Goal: Information Seeking & Learning: Learn about a topic

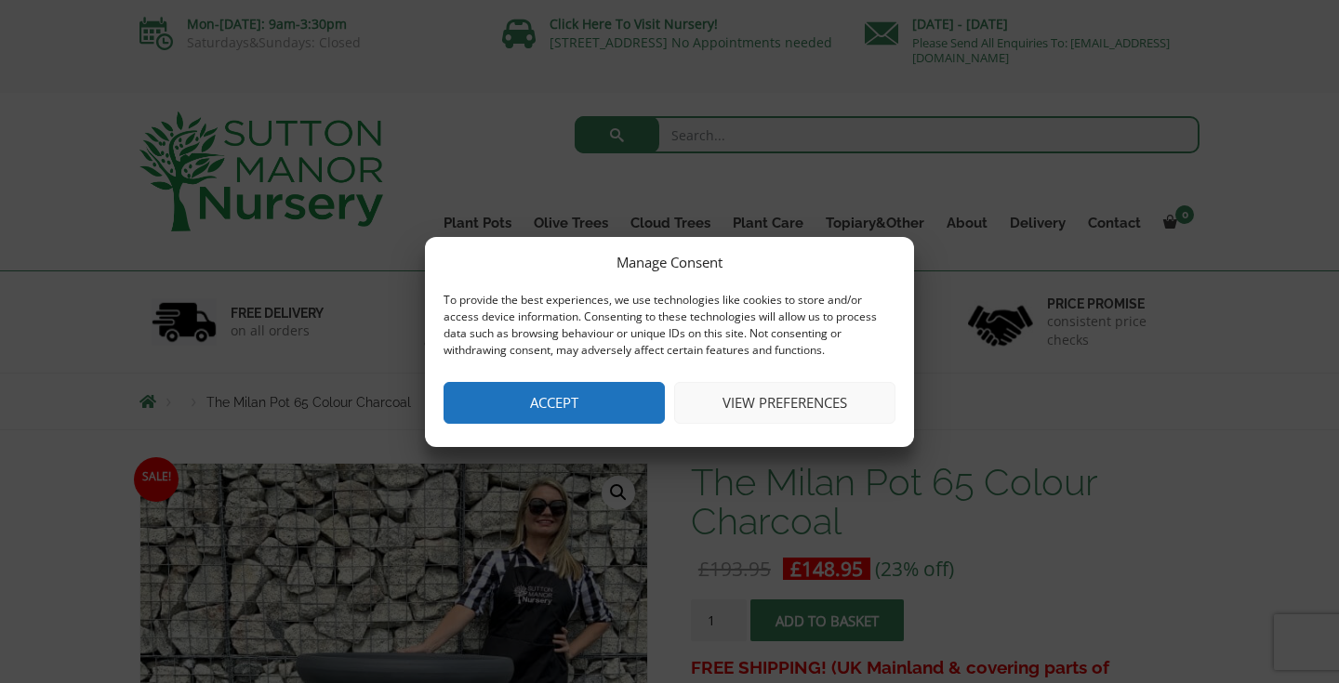
click at [575, 399] on button "Accept" at bounding box center [553, 403] width 221 height 42
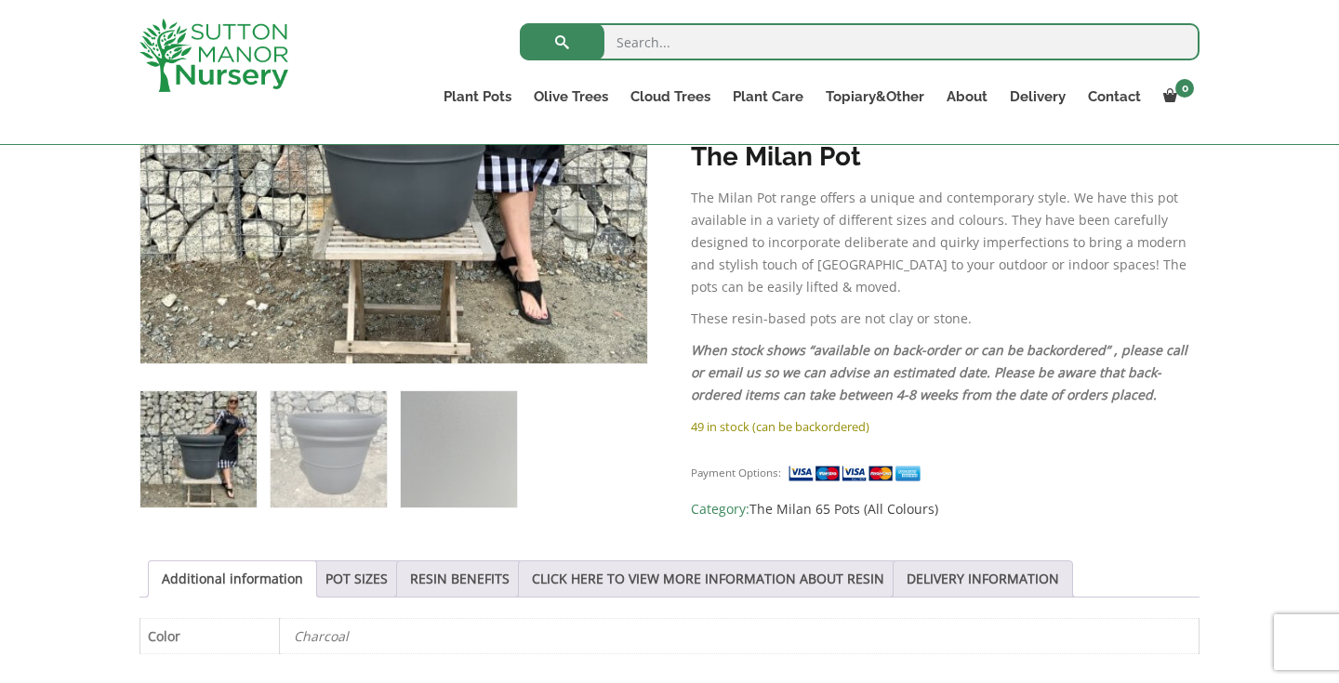
scroll to position [576, 0]
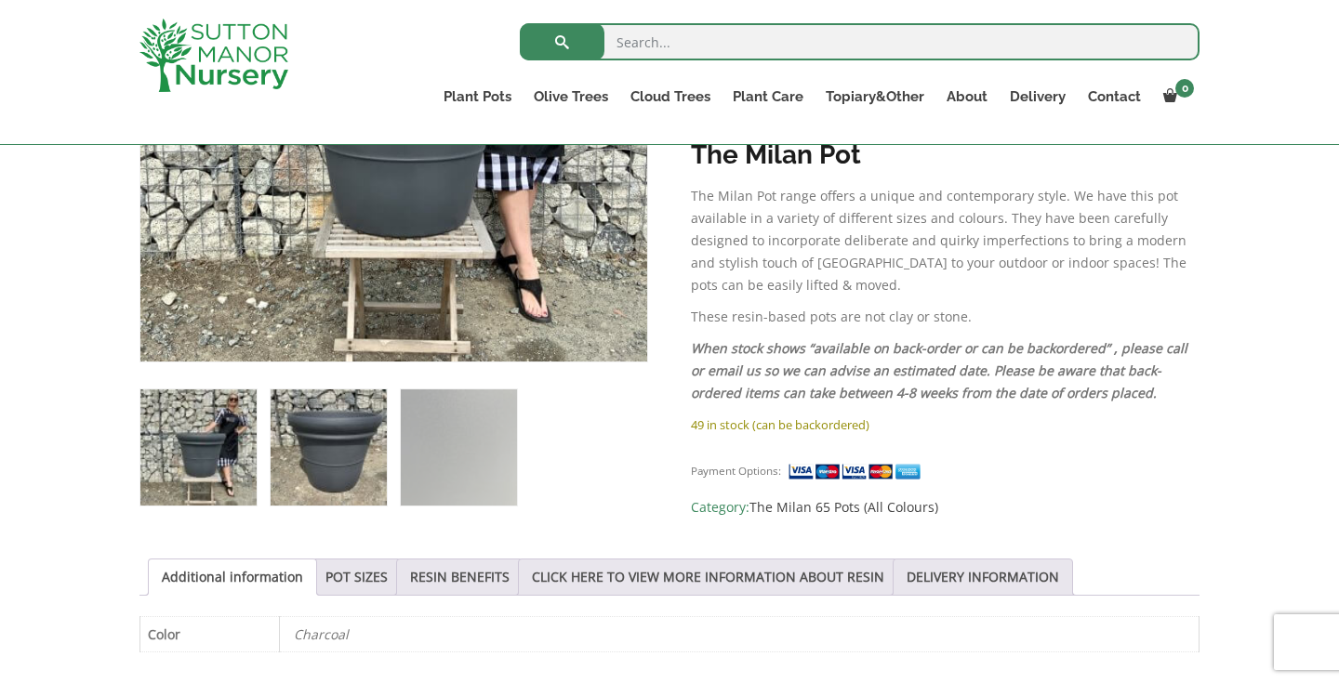
click at [334, 460] on img at bounding box center [329, 448] width 116 height 116
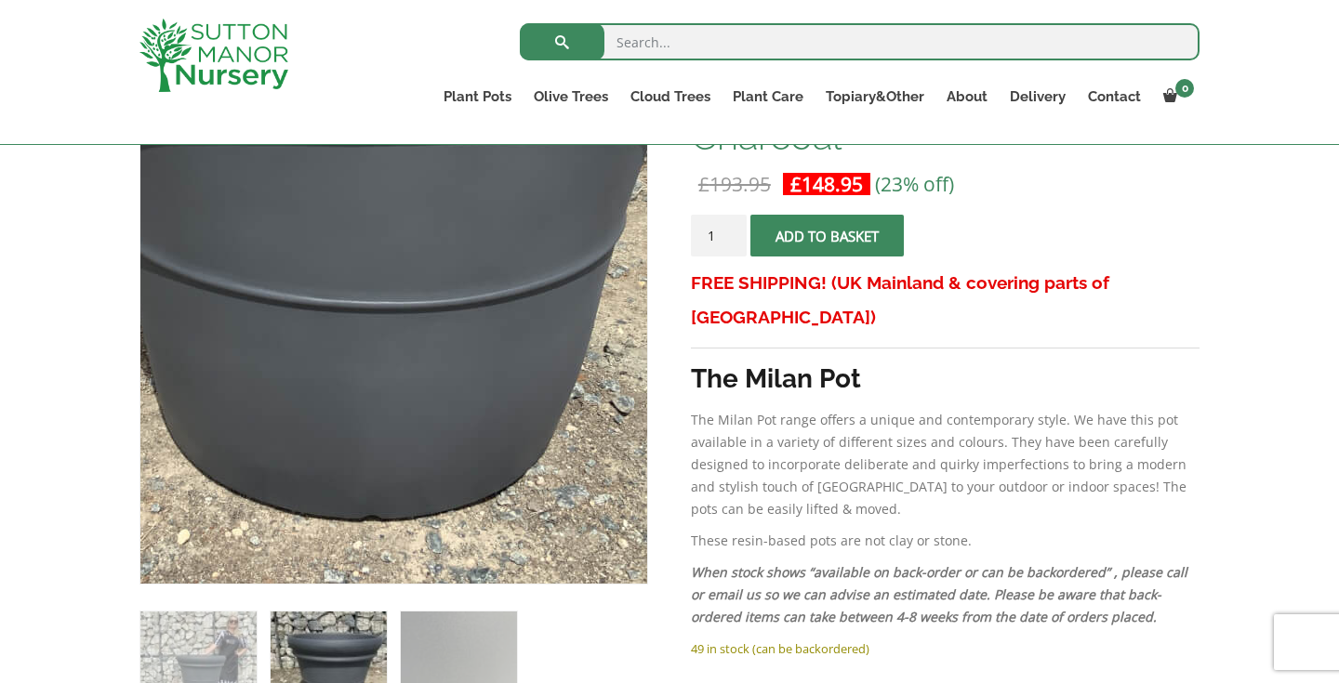
scroll to position [520, 0]
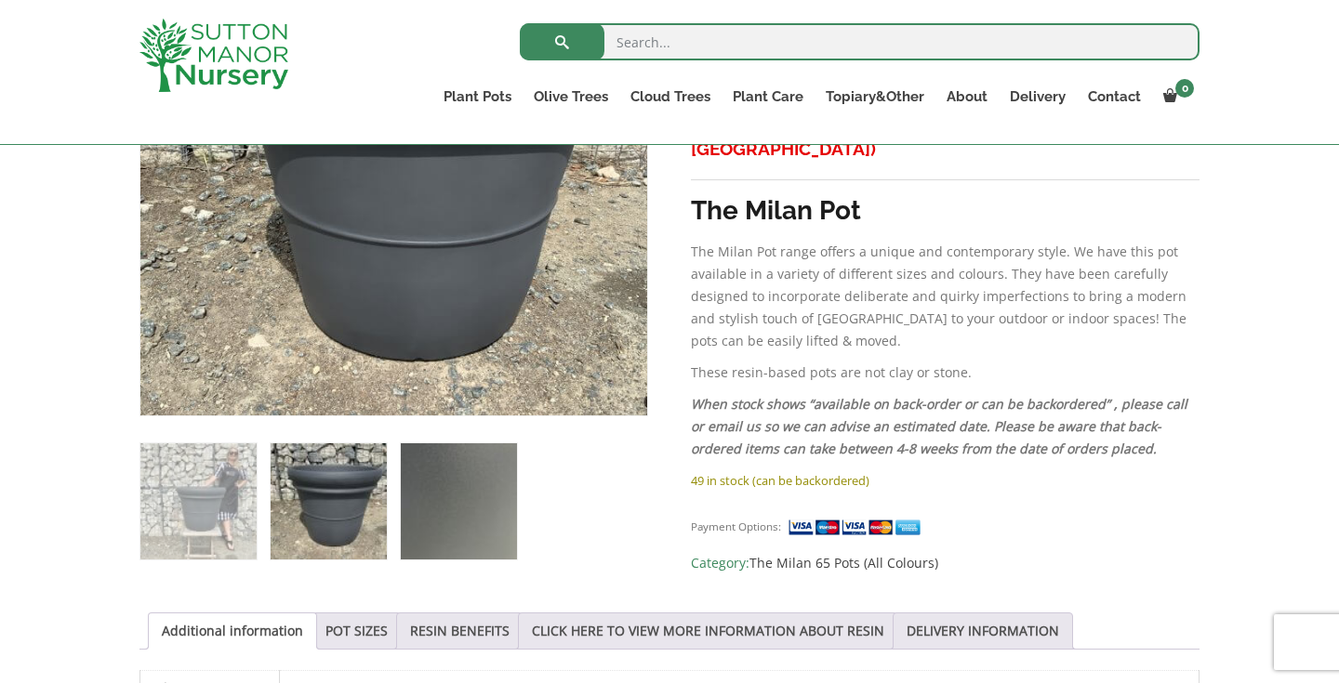
click at [443, 497] on img at bounding box center [459, 501] width 116 height 116
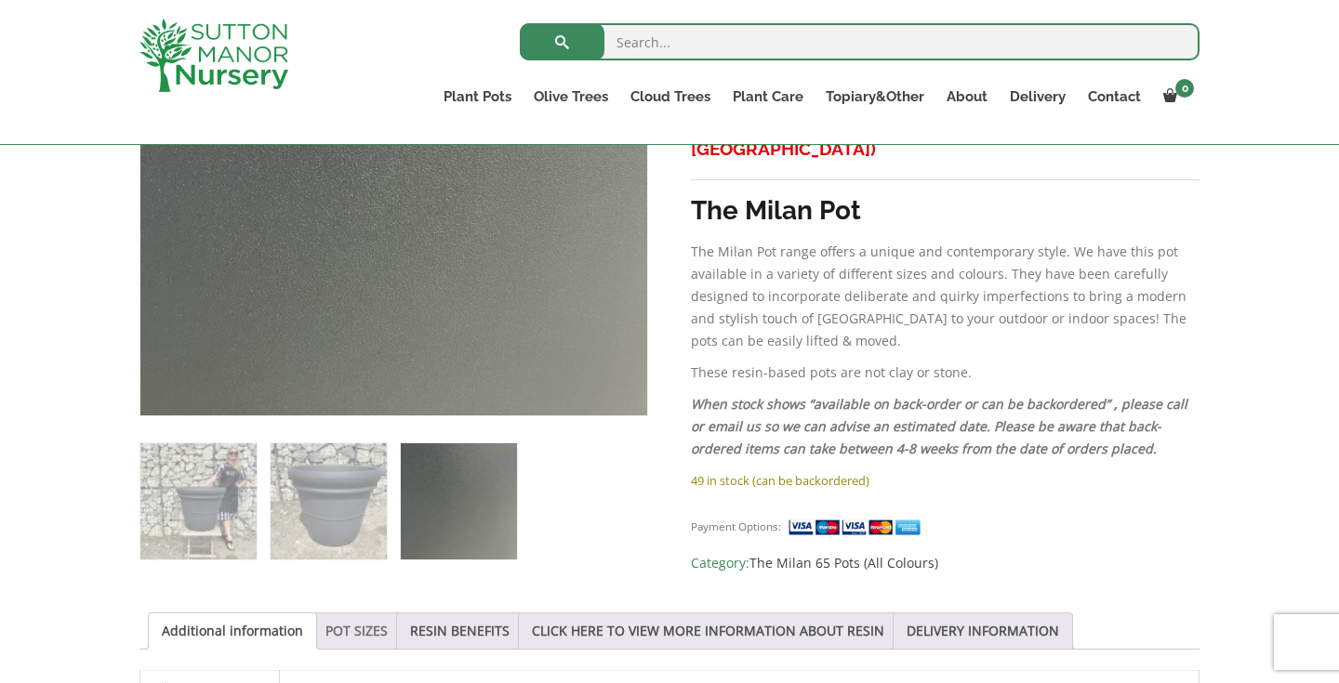
click at [358, 642] on link "POT SIZES" at bounding box center [356, 631] width 62 height 35
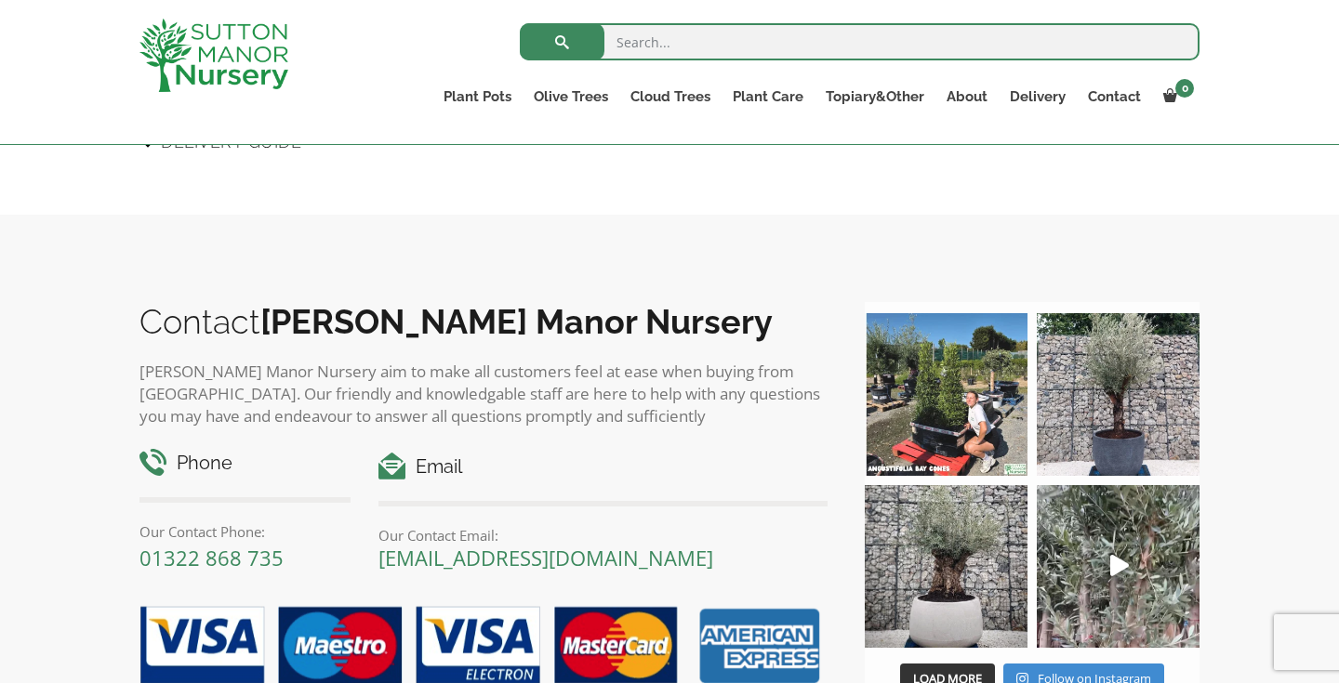
scroll to position [2029, 0]
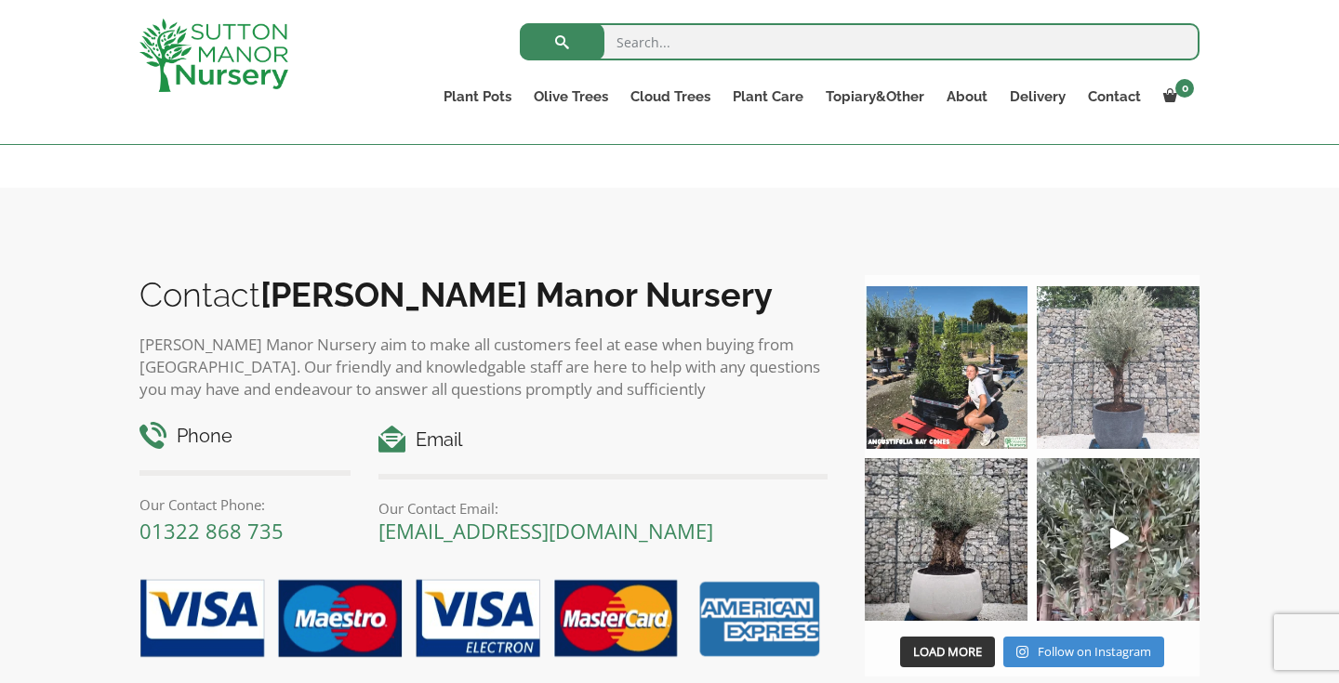
click at [1118, 381] on img at bounding box center [1118, 367] width 163 height 163
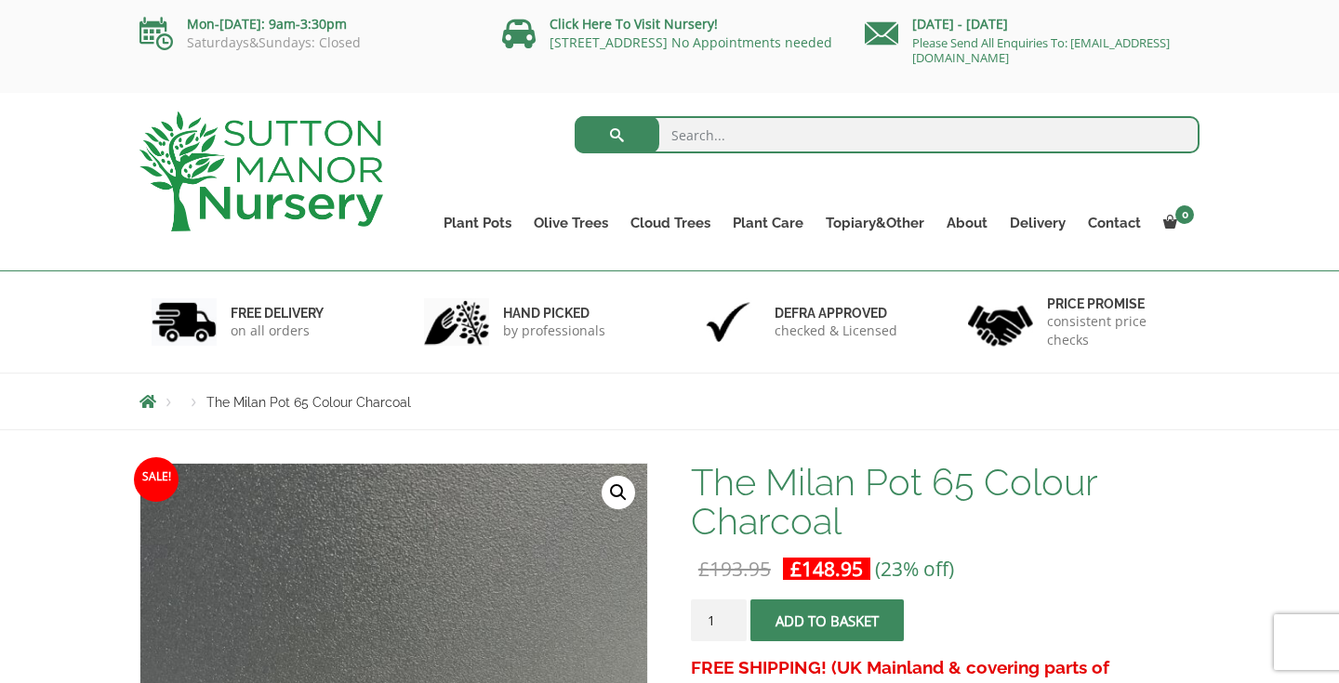
scroll to position [0, 0]
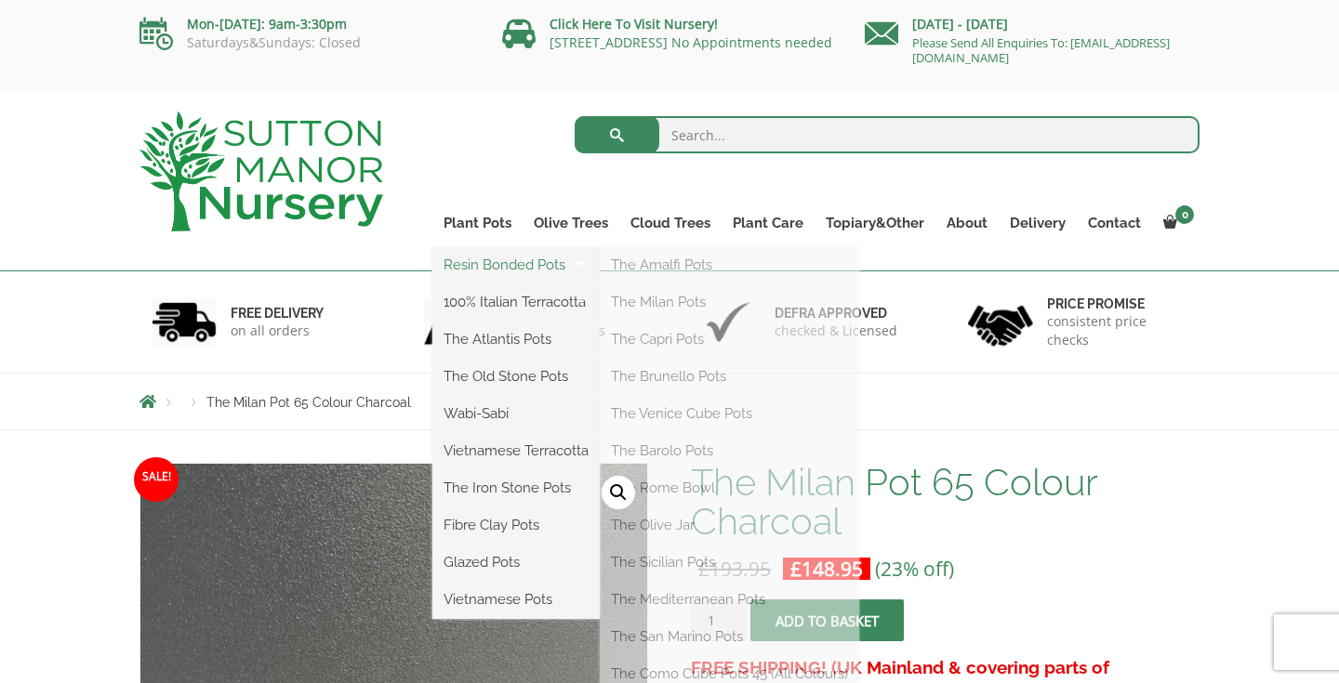
click at [517, 264] on link "Resin Bonded Pots" at bounding box center [515, 265] width 167 height 28
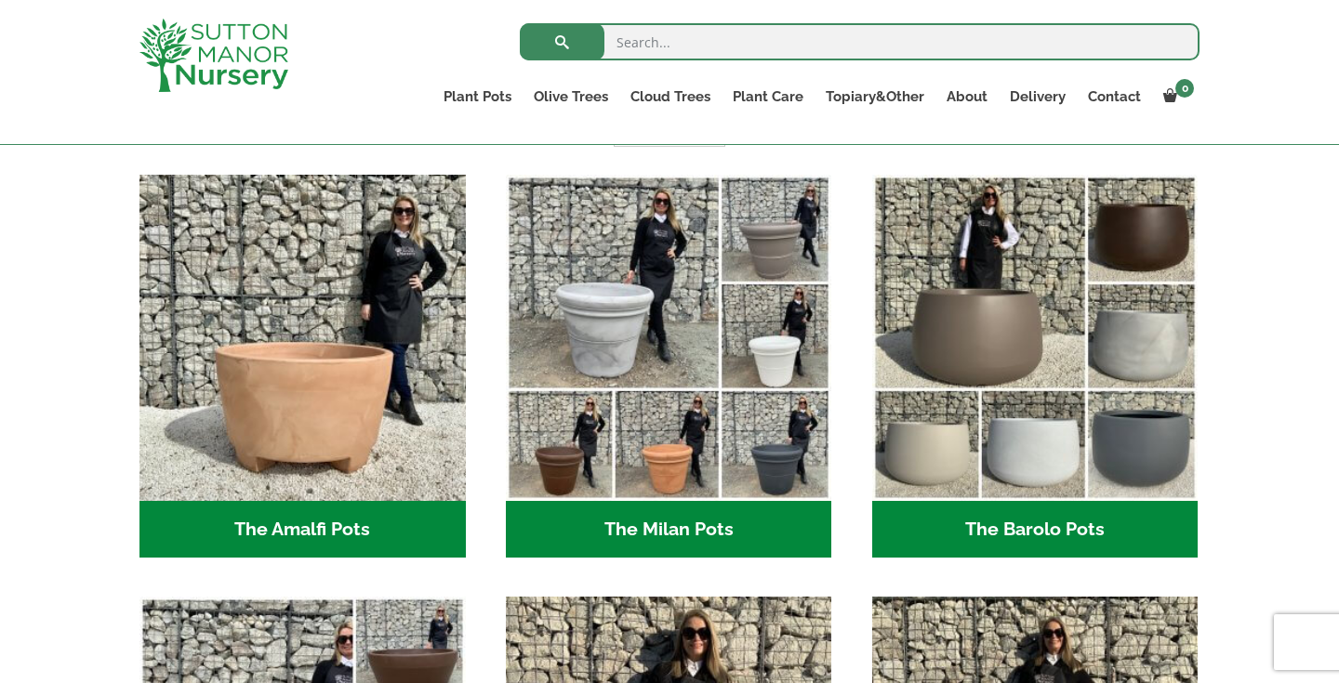
scroll to position [484, 0]
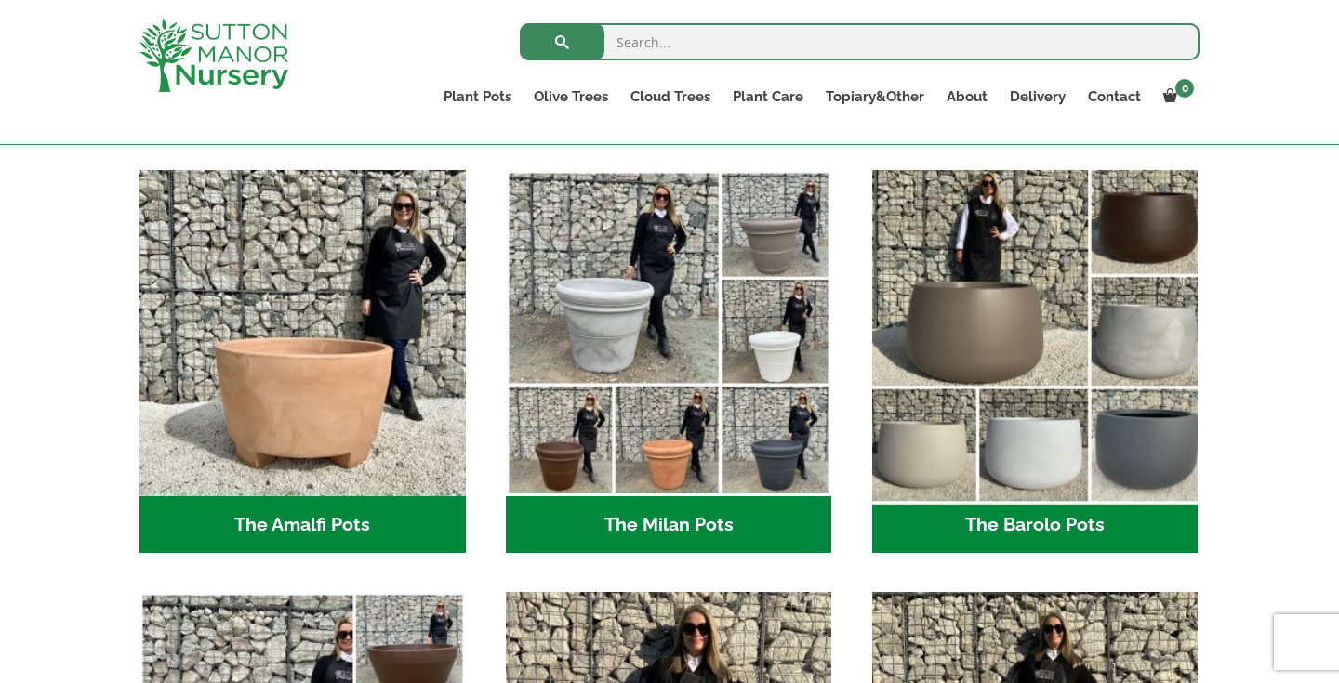
click at [949, 326] on img "Visit product category The Barolo Pots" at bounding box center [1035, 333] width 342 height 342
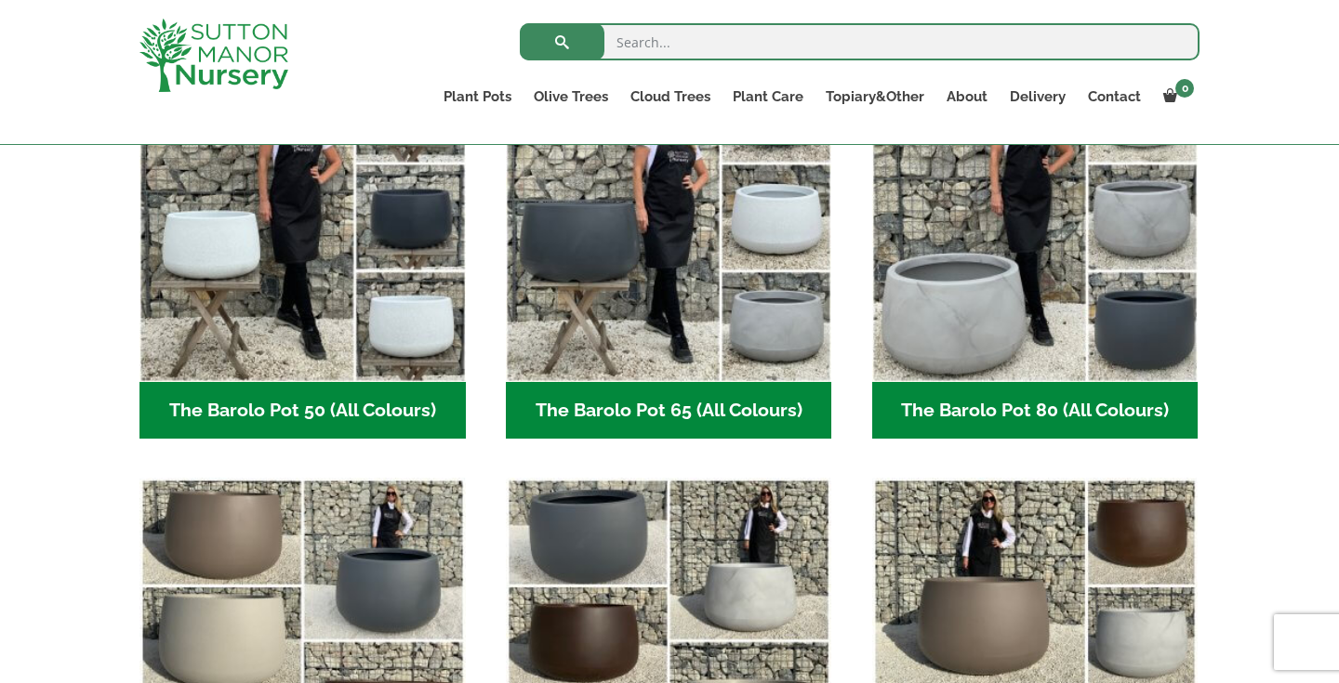
scroll to position [576, 0]
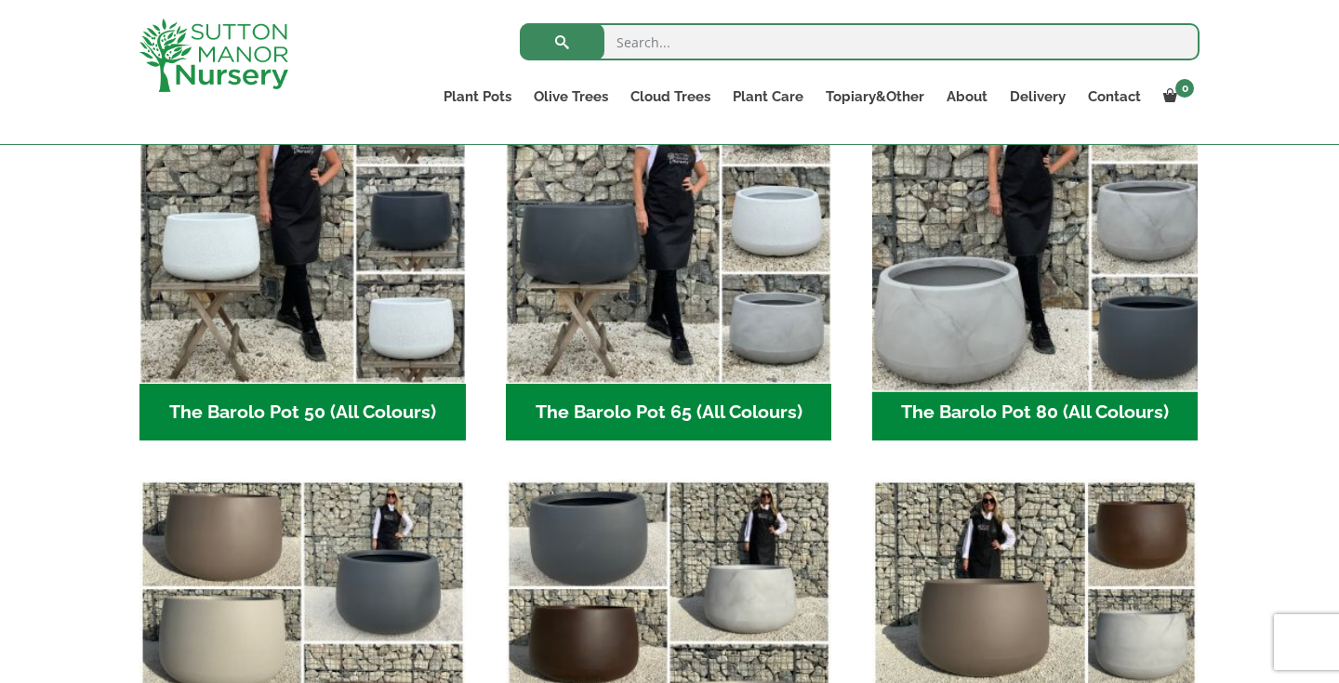
click at [991, 267] on img "Visit product category The Barolo Pot 80 (All Colours)" at bounding box center [1035, 220] width 342 height 342
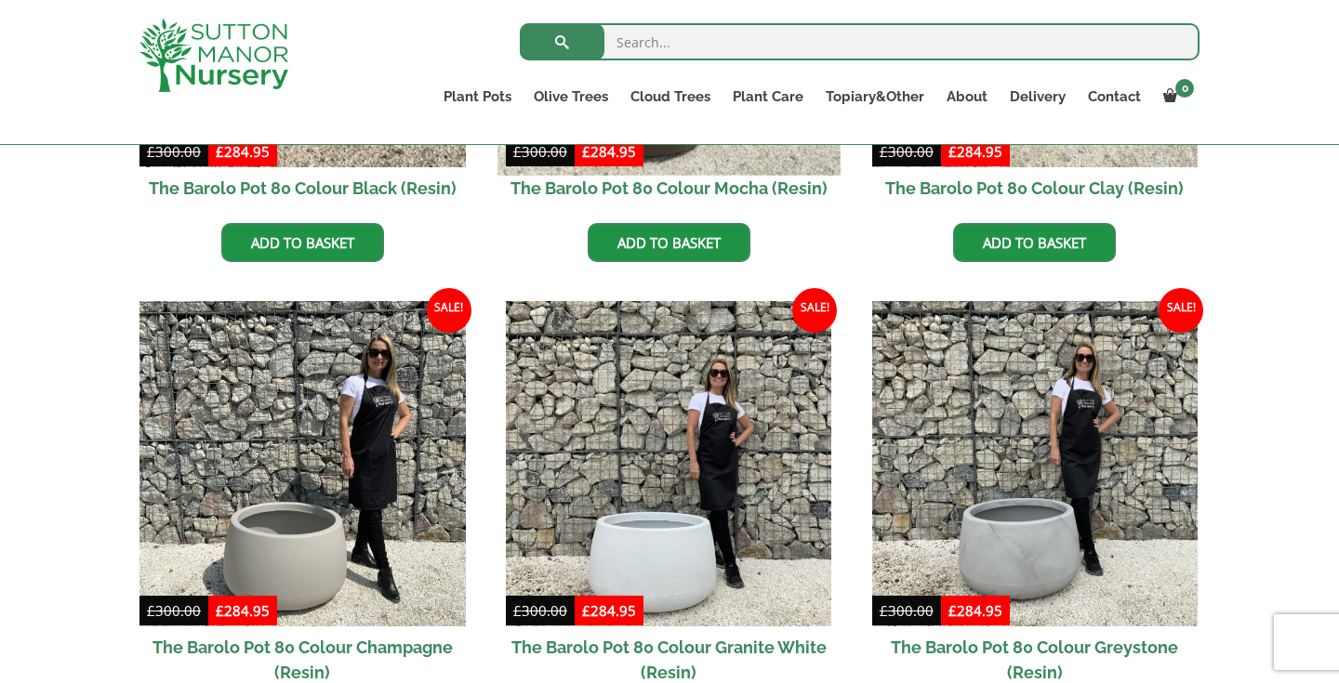
scroll to position [880, 0]
